Goal: Task Accomplishment & Management: Use online tool/utility

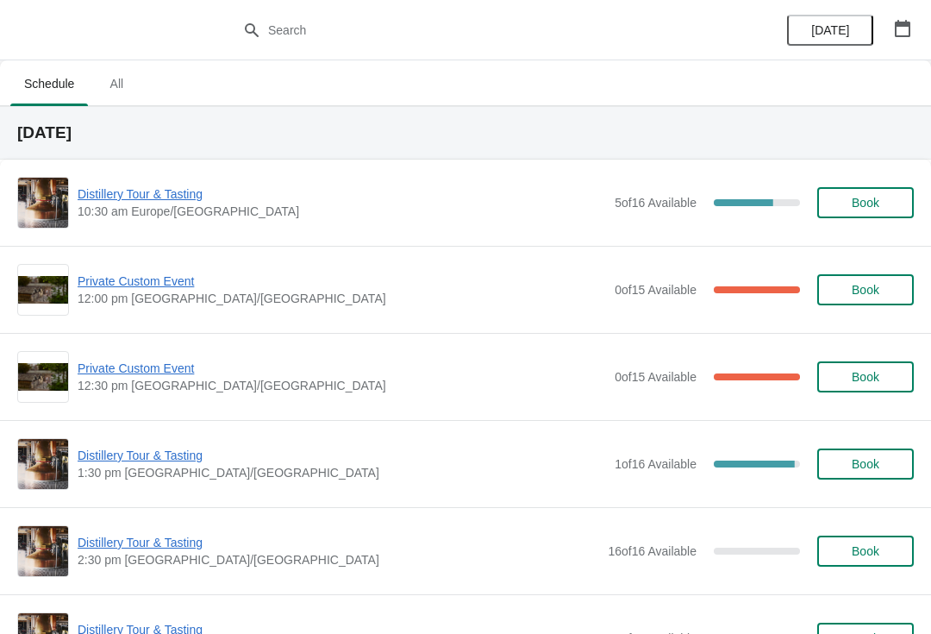
click at [142, 193] on span "Distillery Tour & Tasting" at bounding box center [342, 193] width 528 height 17
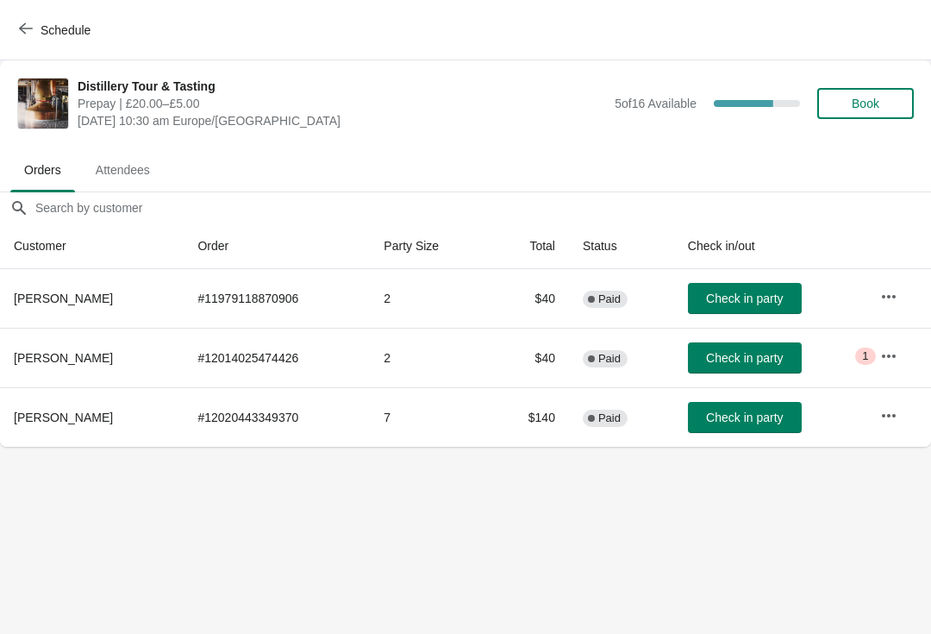
click at [24, 22] on icon "button" at bounding box center [26, 29] width 14 height 14
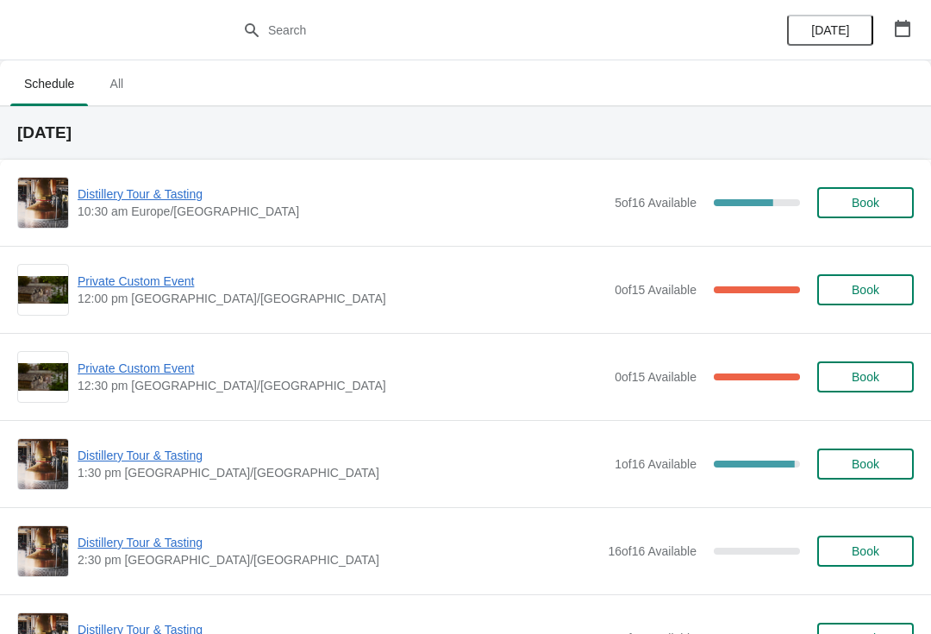
click at [155, 453] on span "Distillery Tour & Tasting" at bounding box center [342, 455] width 528 height 17
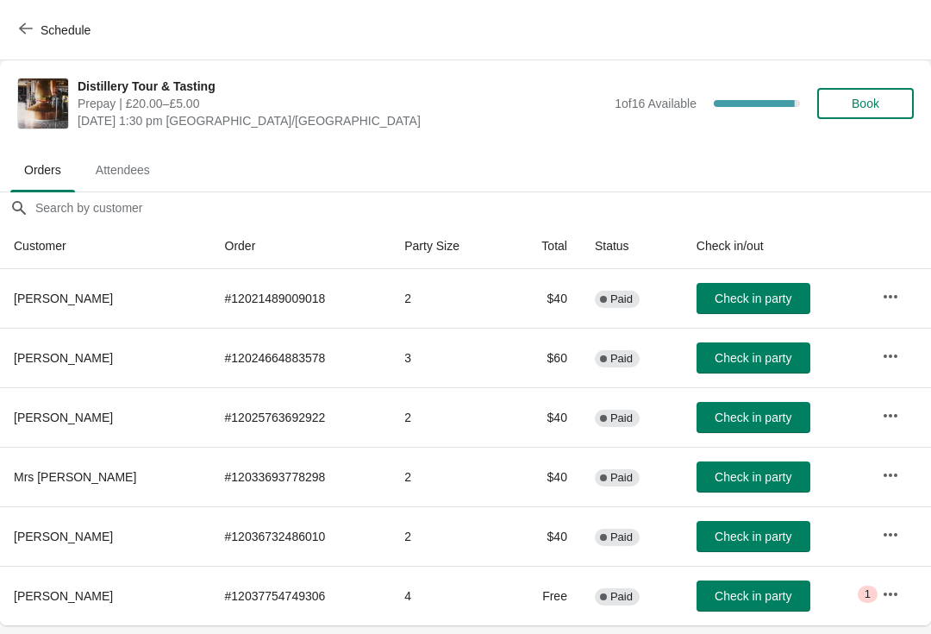
click at [10, 22] on button "Schedule" at bounding box center [57, 30] width 96 height 31
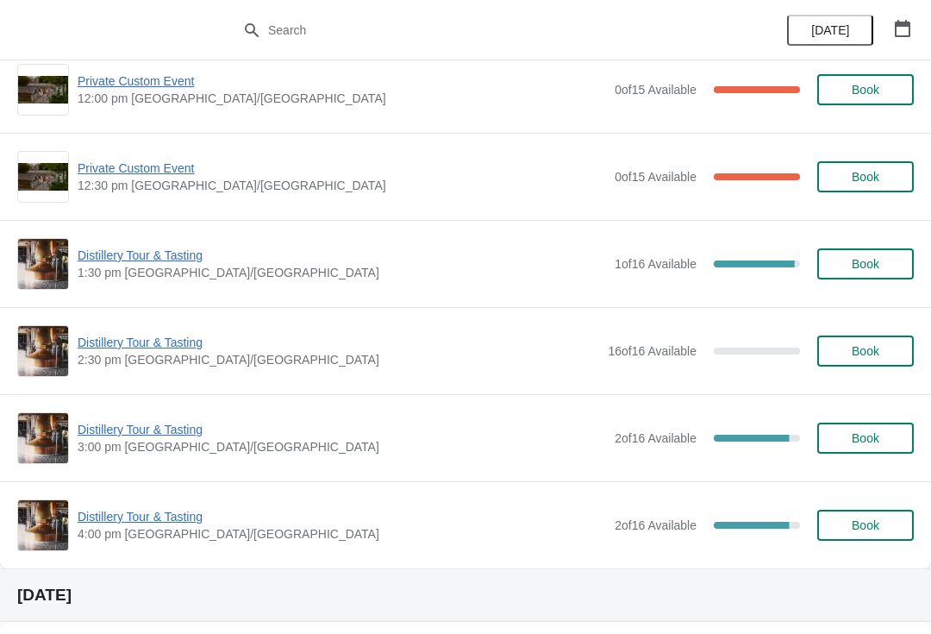
scroll to position [202, 0]
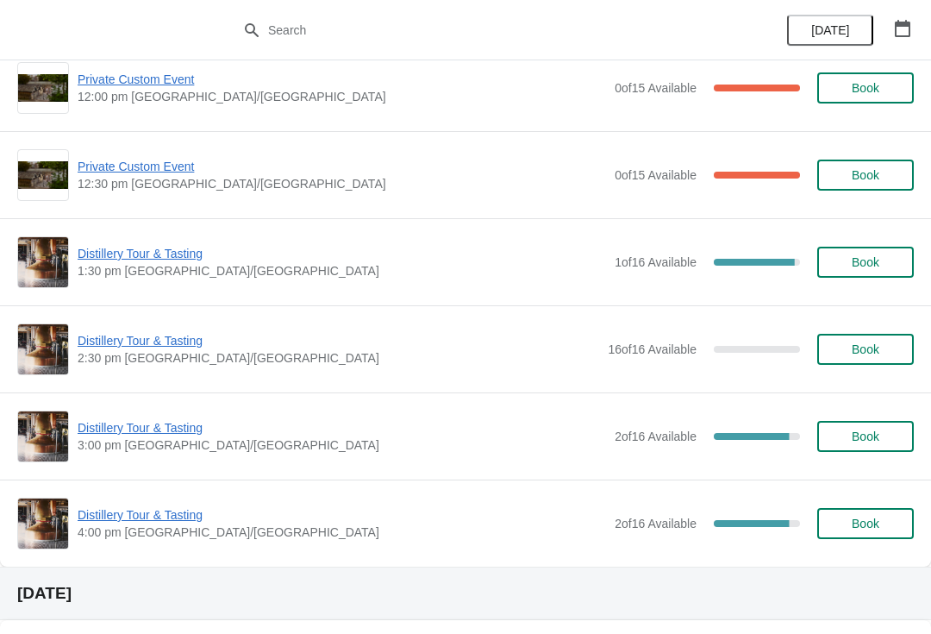
click at [117, 426] on span "Distillery Tour & Tasting" at bounding box center [342, 427] width 528 height 17
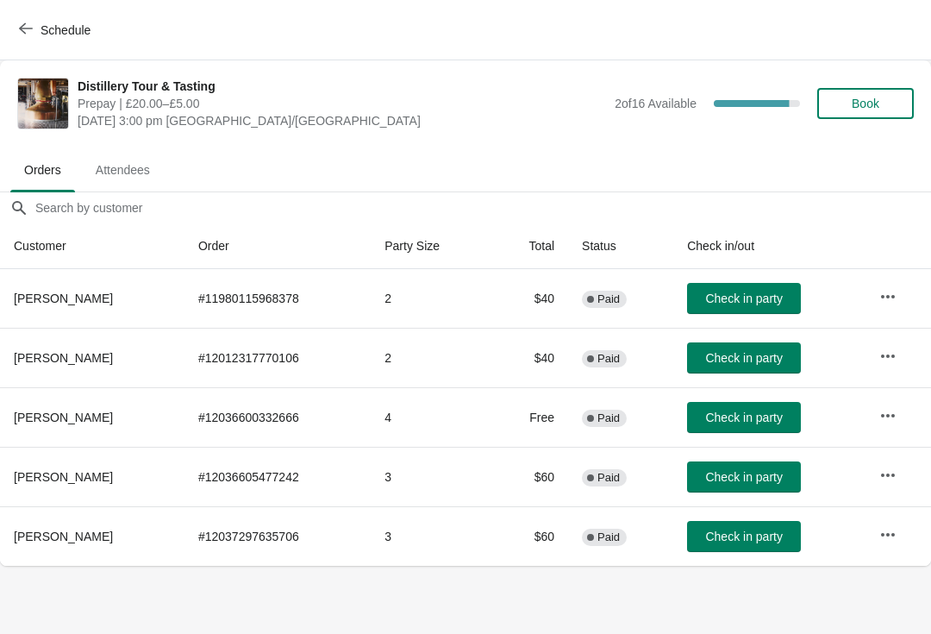
click at [26, 25] on icon "button" at bounding box center [26, 29] width 14 height 14
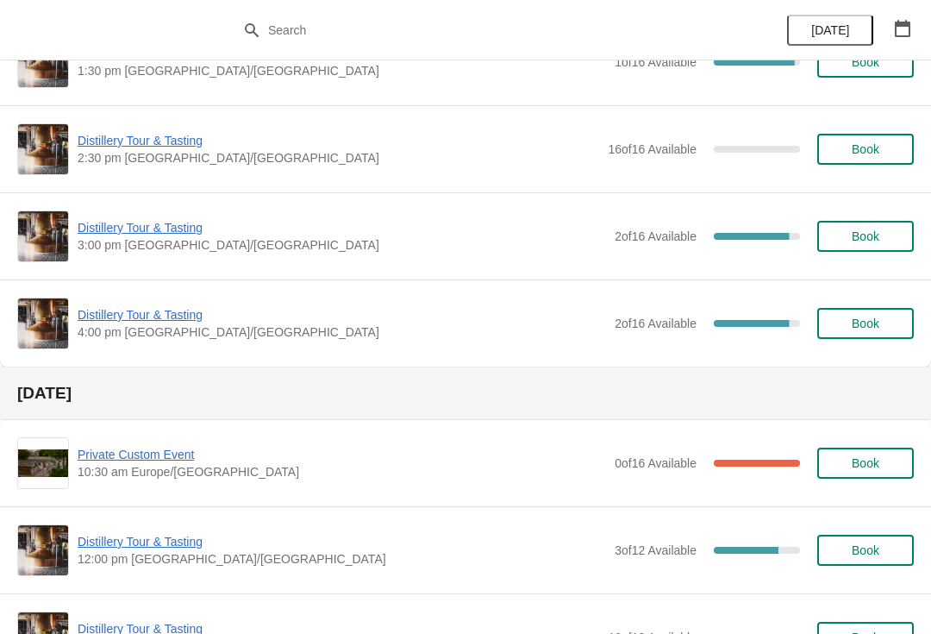
scroll to position [400, 0]
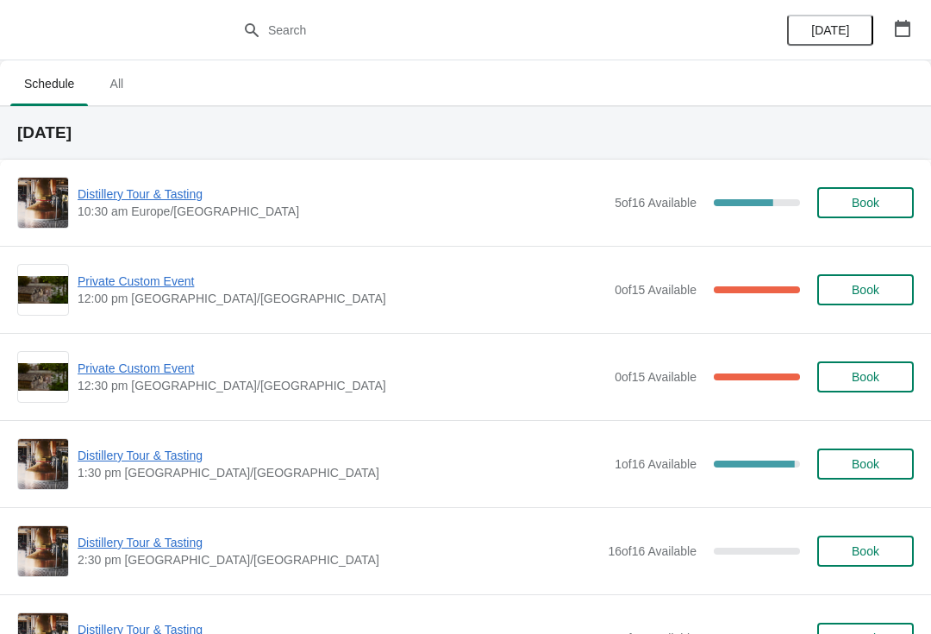
click at [153, 182] on div "Distillery Tour & Tasting 10:30 am Europe/London 5 of 16 Available 68.75 % Book" at bounding box center [465, 203] width 896 height 52
click at [128, 196] on span "Distillery Tour & Tasting" at bounding box center [342, 193] width 528 height 17
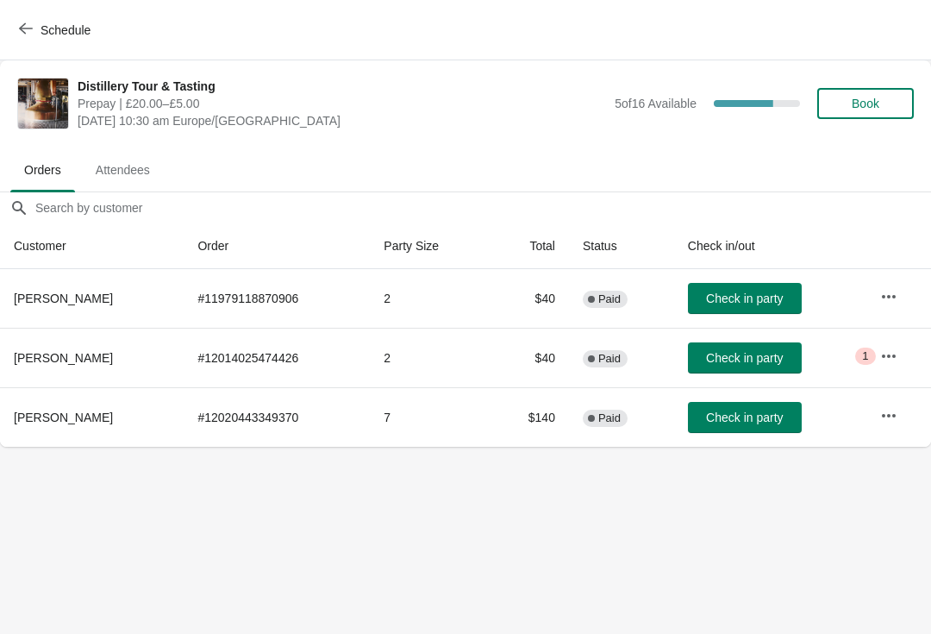
click at [868, 353] on span "1" at bounding box center [865, 356] width 6 height 14
click at [868, 352] on span "1" at bounding box center [865, 356] width 6 height 14
click at [874, 357] on span "Critical 1" at bounding box center [865, 355] width 20 height 17
click at [890, 351] on icon "button" at bounding box center [888, 355] width 17 height 17
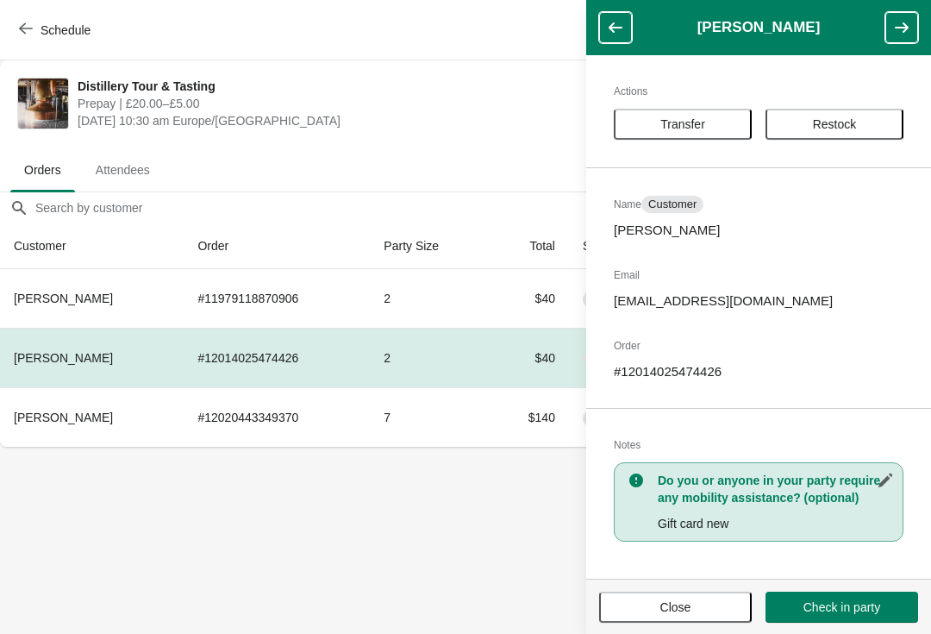
click at [684, 621] on button "Close" at bounding box center [675, 606] width 153 height 31
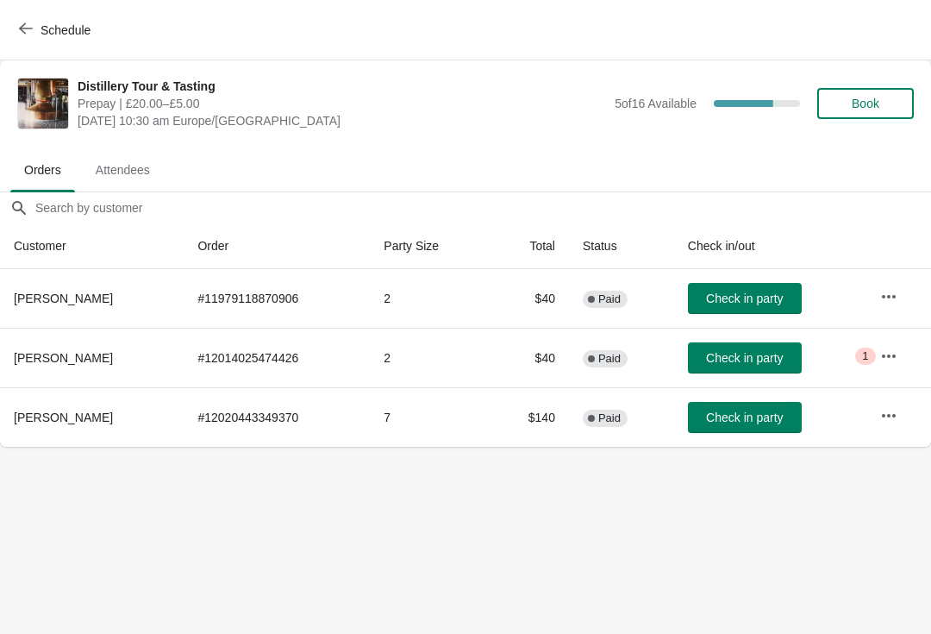
click at [740, 356] on span "Check in party" at bounding box center [744, 358] width 77 height 14
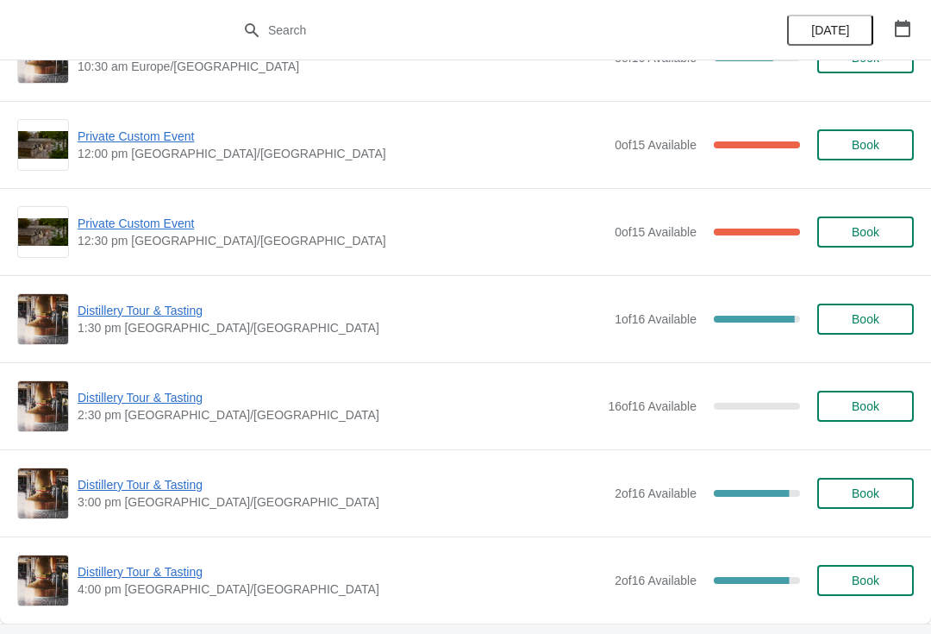
scroll to position [226, 0]
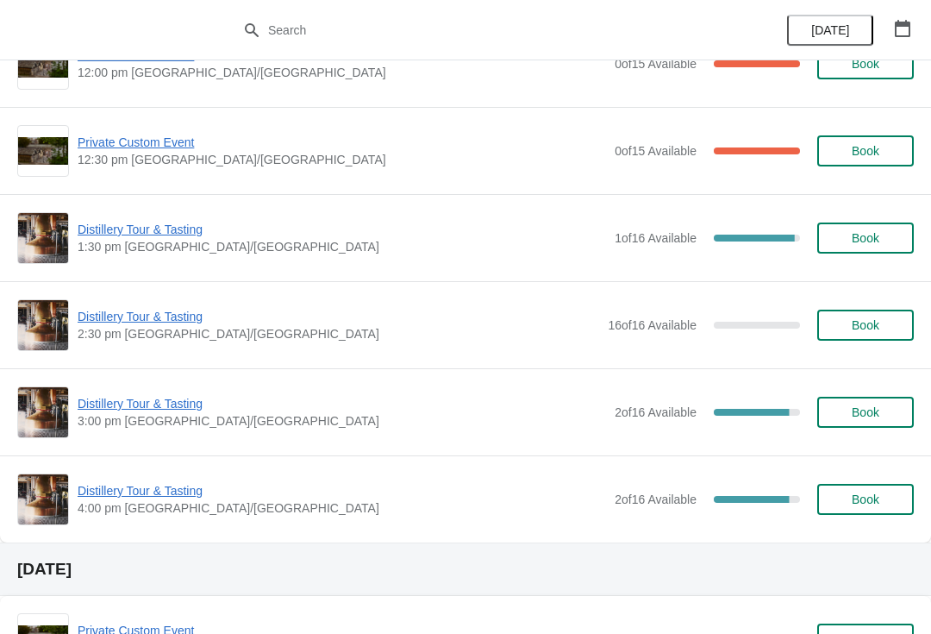
click at [122, 322] on span "Distillery Tour & Tasting" at bounding box center [338, 316] width 521 height 17
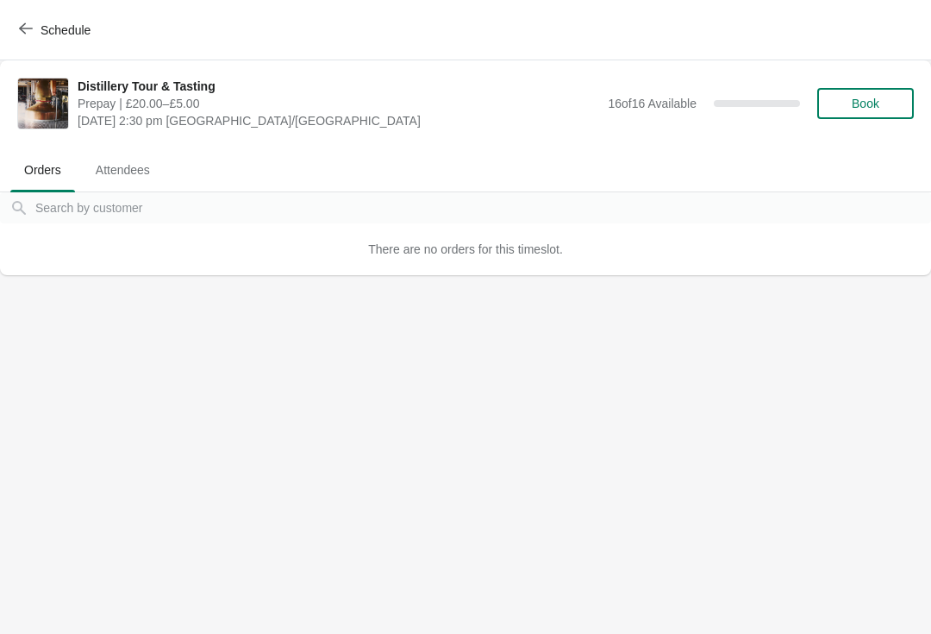
click at [26, 28] on icon "button" at bounding box center [26, 29] width 14 height 14
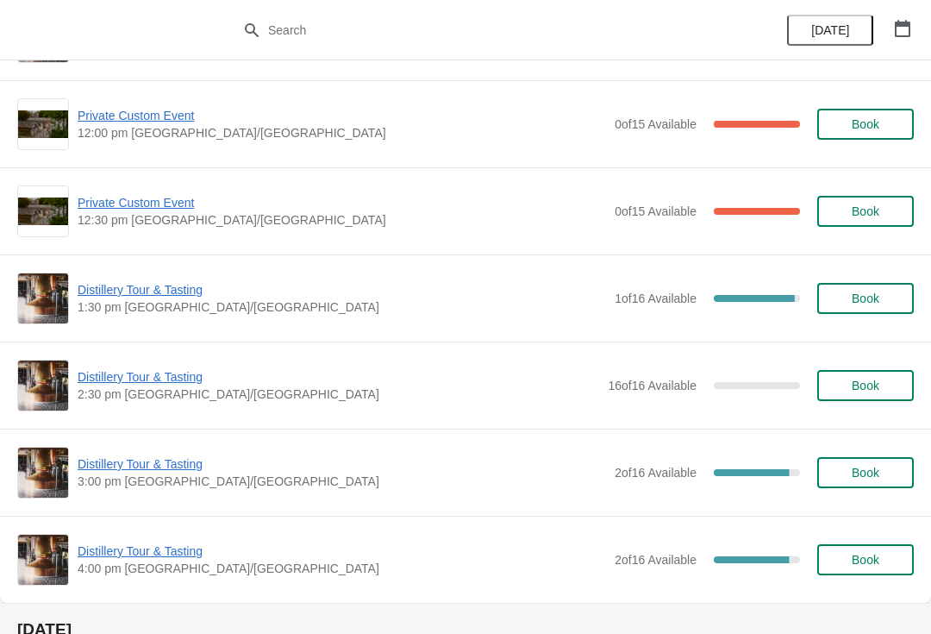
scroll to position [178, 0]
